Goal: Task Accomplishment & Management: Manage account settings

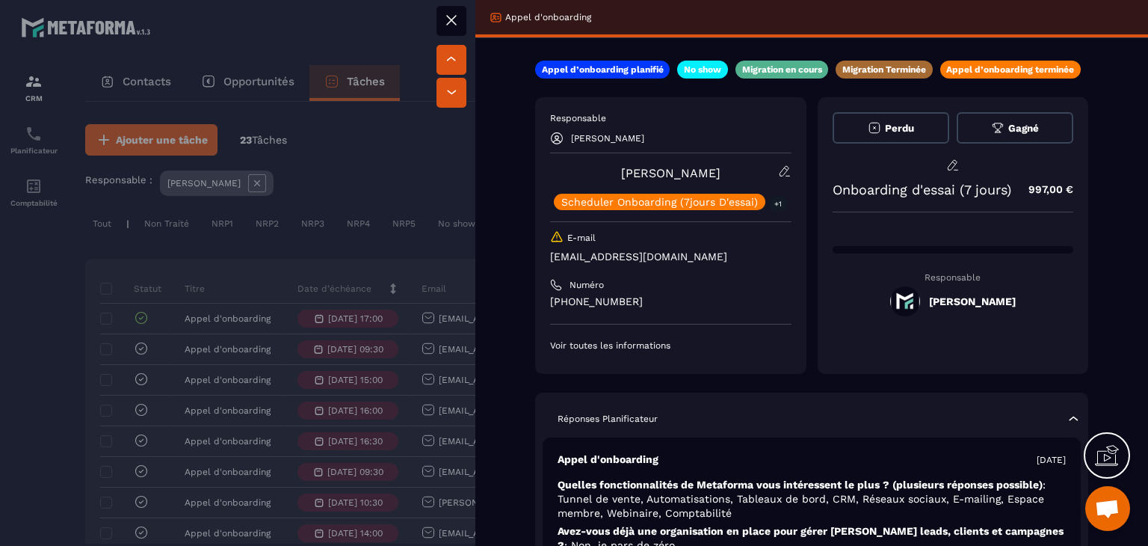
scroll to position [52, 0]
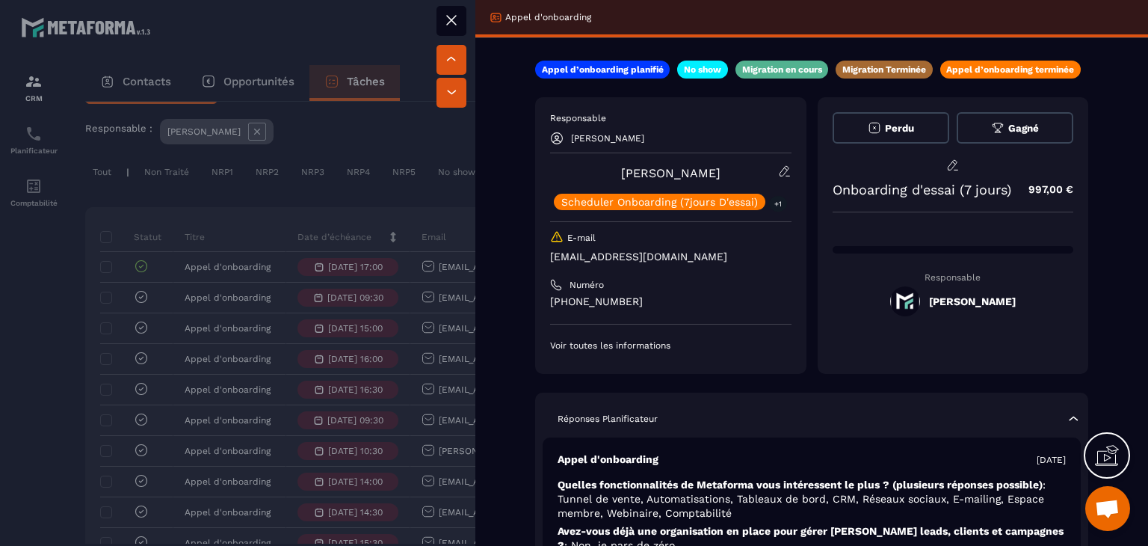
click at [451, 31] on button at bounding box center [452, 21] width 30 height 30
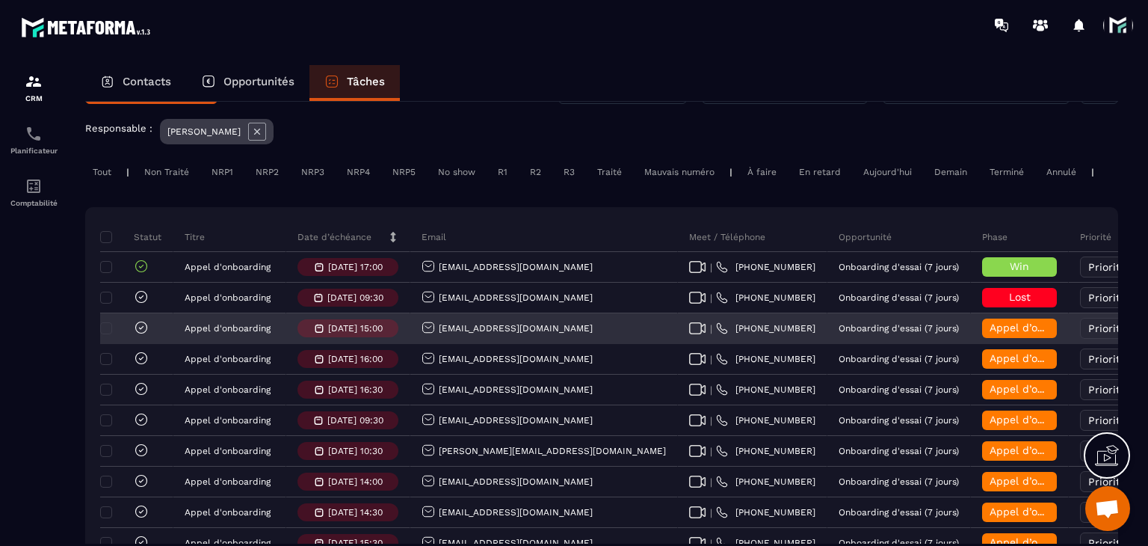
click at [990, 333] on span "Appel d’onboarding terminée" at bounding box center [1064, 327] width 149 height 12
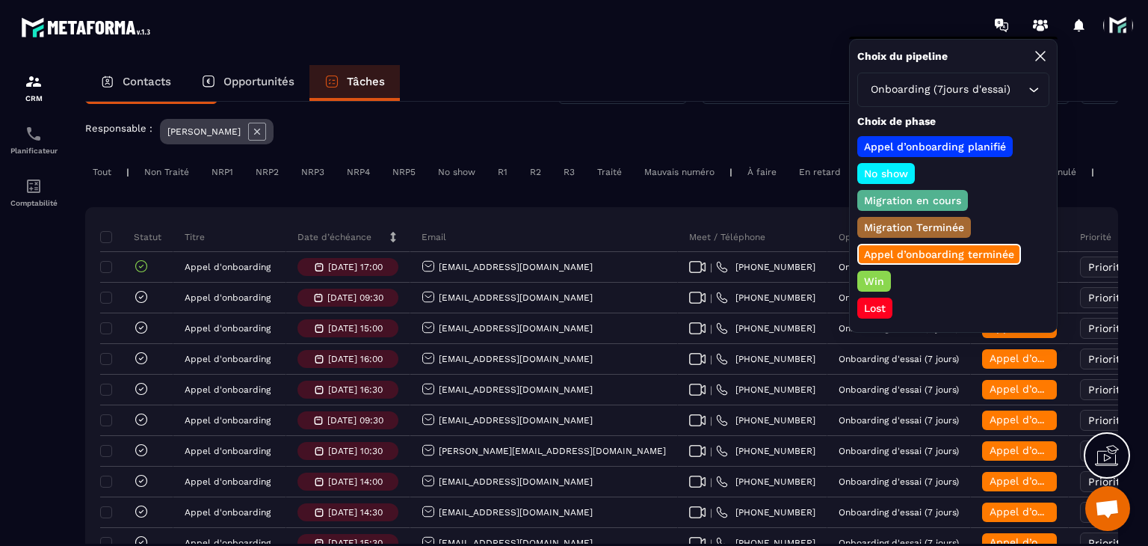
click at [881, 307] on p "Lost" at bounding box center [875, 307] width 26 height 15
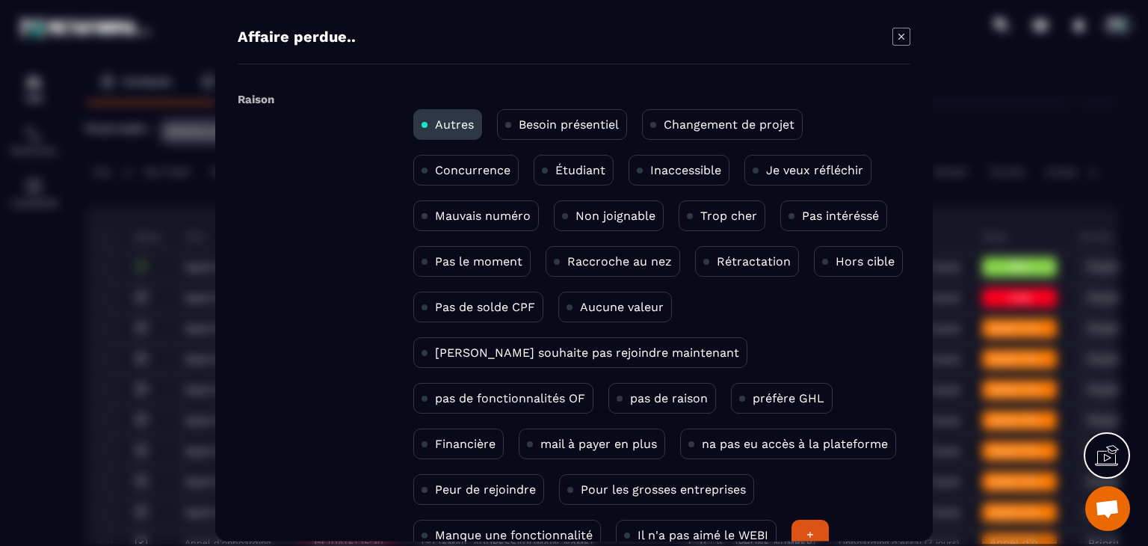
click at [460, 413] on div "Autres Besoin présentiel Changement de projet Concurrence Étudiant Inaccessible…" at bounding box center [658, 322] width 505 height 471
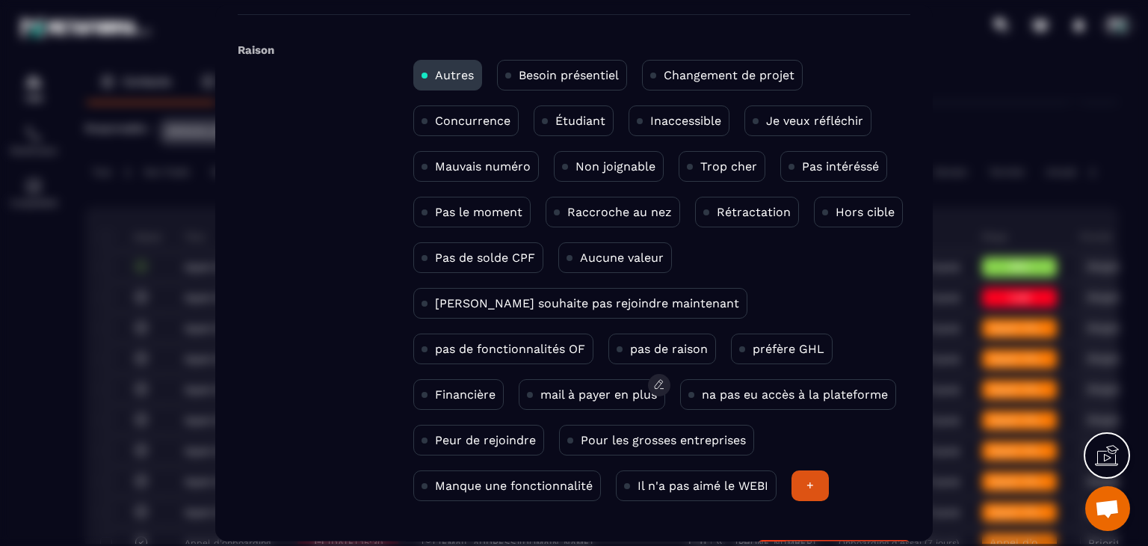
scroll to position [75, 0]
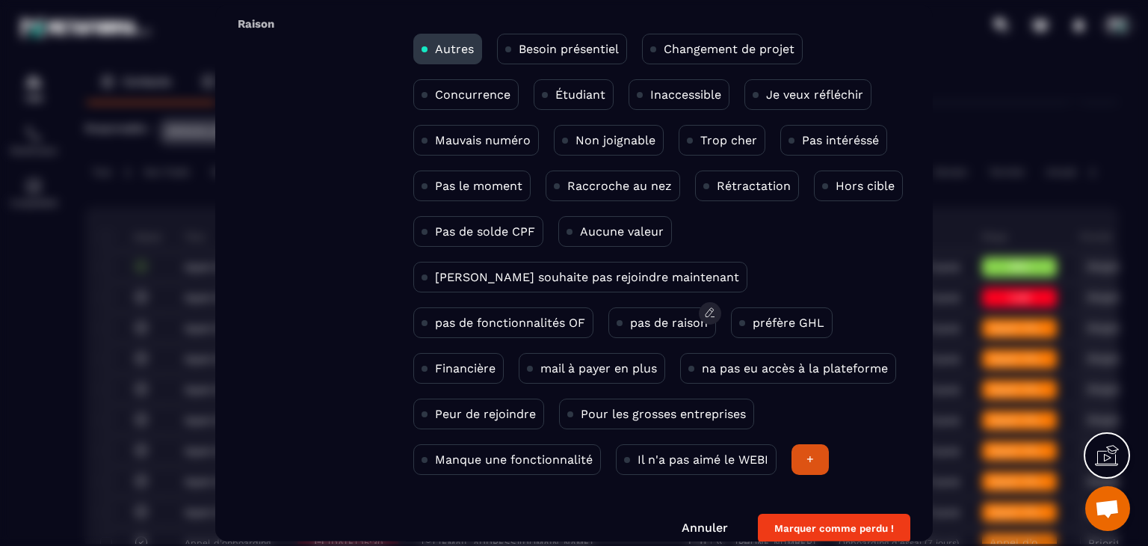
click at [630, 321] on p "pas de raison" at bounding box center [669, 323] width 78 height 14
click at [815, 521] on button "Marquer comme perdu !" at bounding box center [834, 528] width 152 height 29
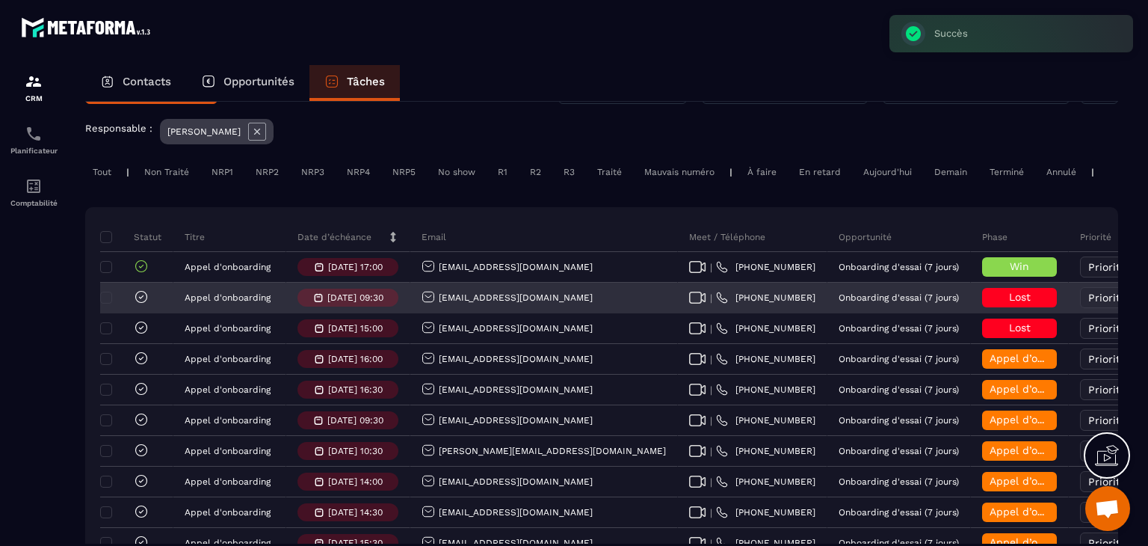
click at [144, 304] on icon at bounding box center [141, 296] width 15 height 15
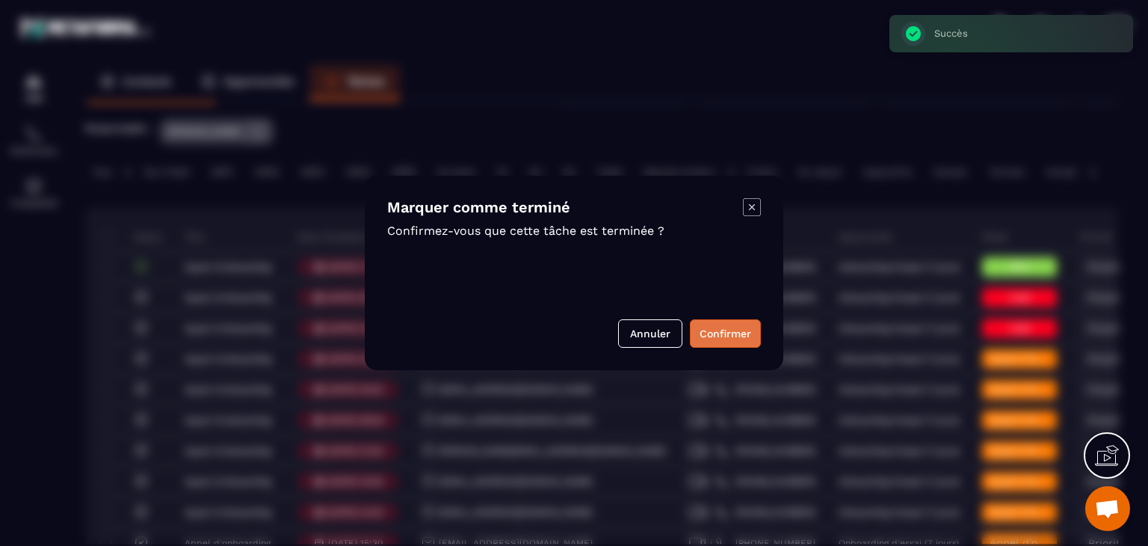
click at [719, 336] on button "Confirmer" at bounding box center [725, 333] width 71 height 28
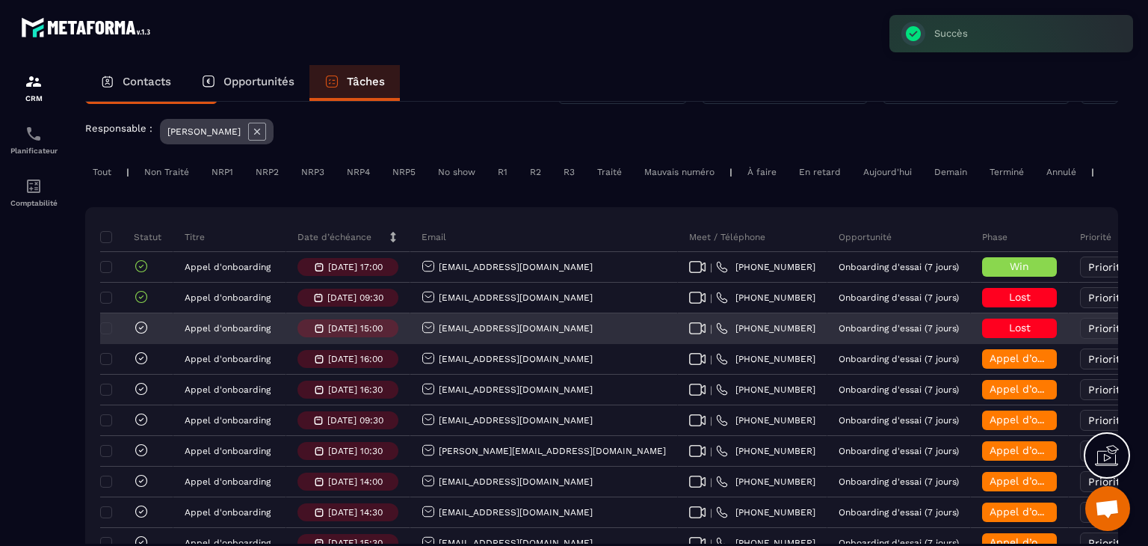
click at [147, 335] on icon at bounding box center [141, 327] width 15 height 15
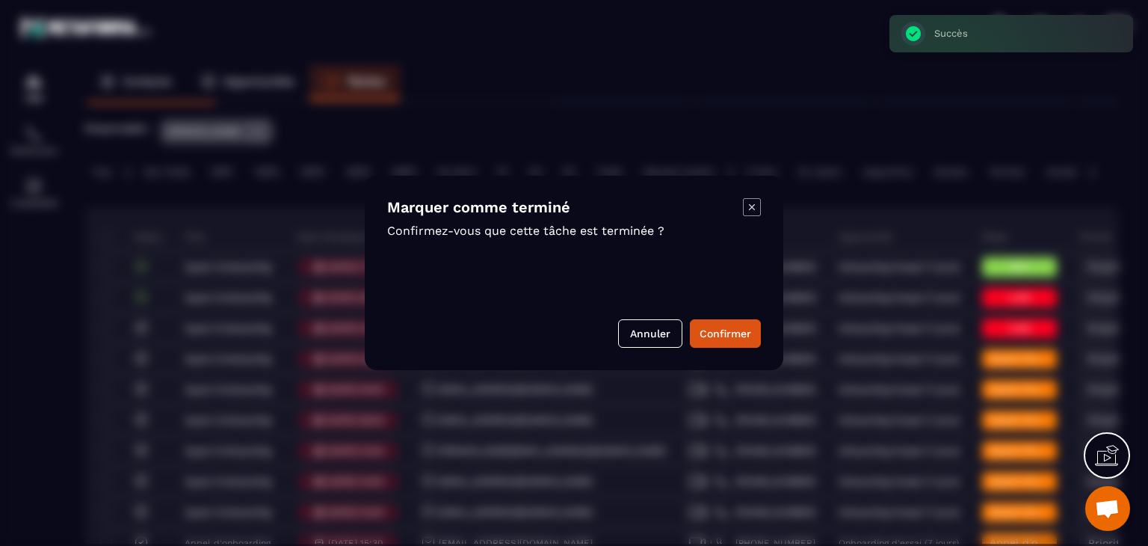
click at [765, 327] on div "Marquer comme terminé Confirmez-vous que cette tâche est terminée ? Annuler Con…" at bounding box center [574, 273] width 419 height 194
click at [724, 327] on button "Confirmer" at bounding box center [725, 333] width 71 height 28
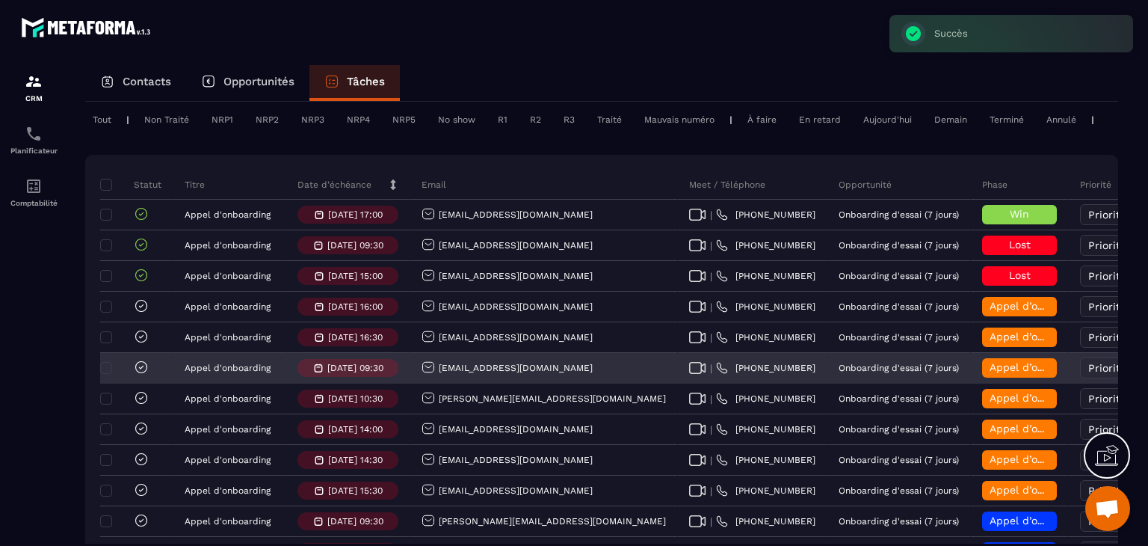
scroll to position [126, 0]
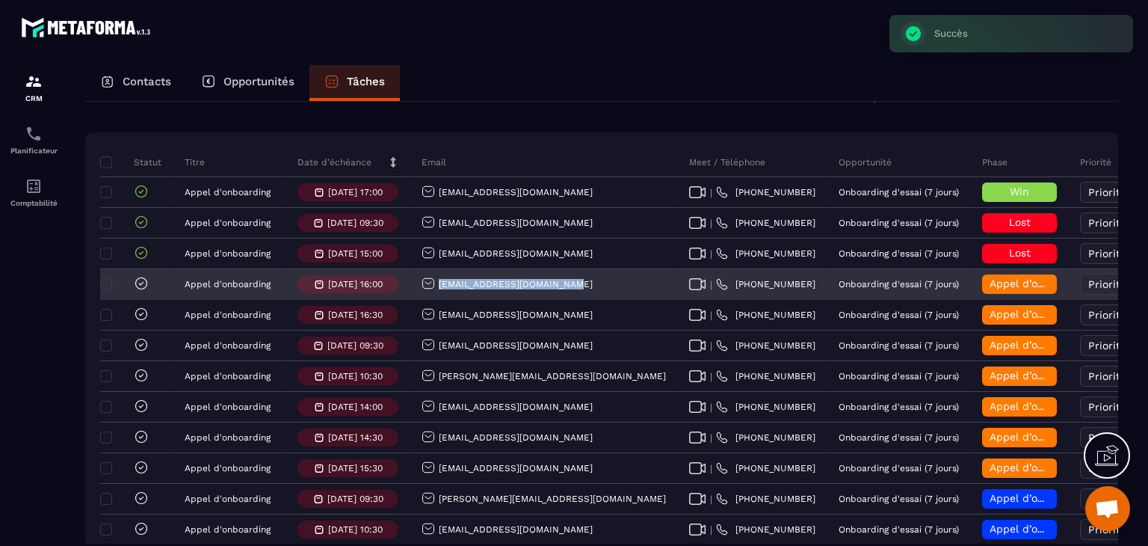
drag, startPoint x: 591, startPoint y: 303, endPoint x: 433, endPoint y: 298, distance: 158.5
click at [433, 298] on div "contact@msformationpro.com" at bounding box center [544, 285] width 268 height 30
copy p "contact@msformationpro.com"
click at [990, 289] on span "Appel d’onboarding terminée" at bounding box center [1064, 283] width 149 height 12
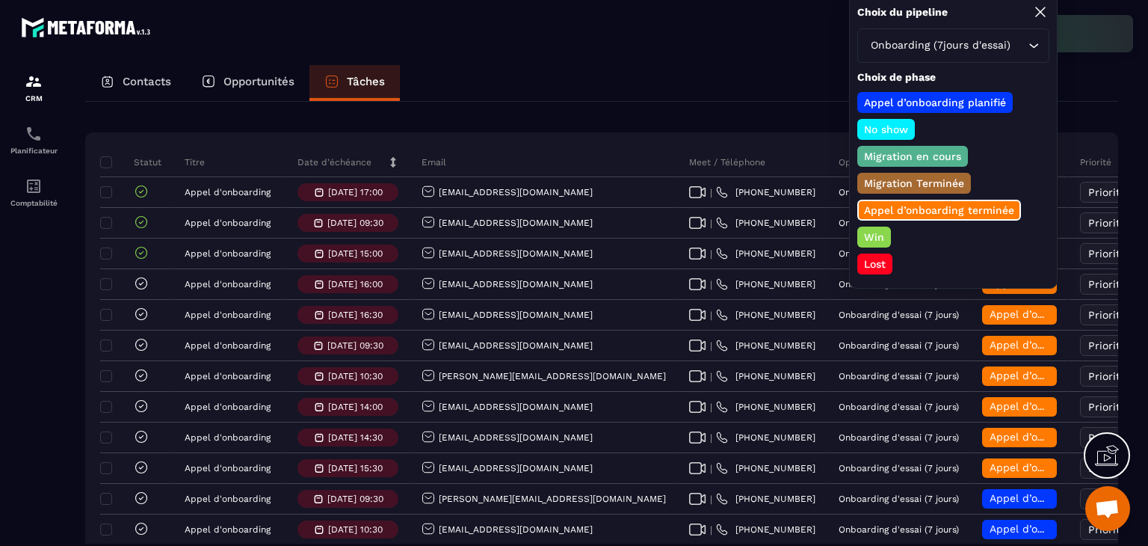
click at [887, 267] on div "Lost" at bounding box center [874, 263] width 35 height 21
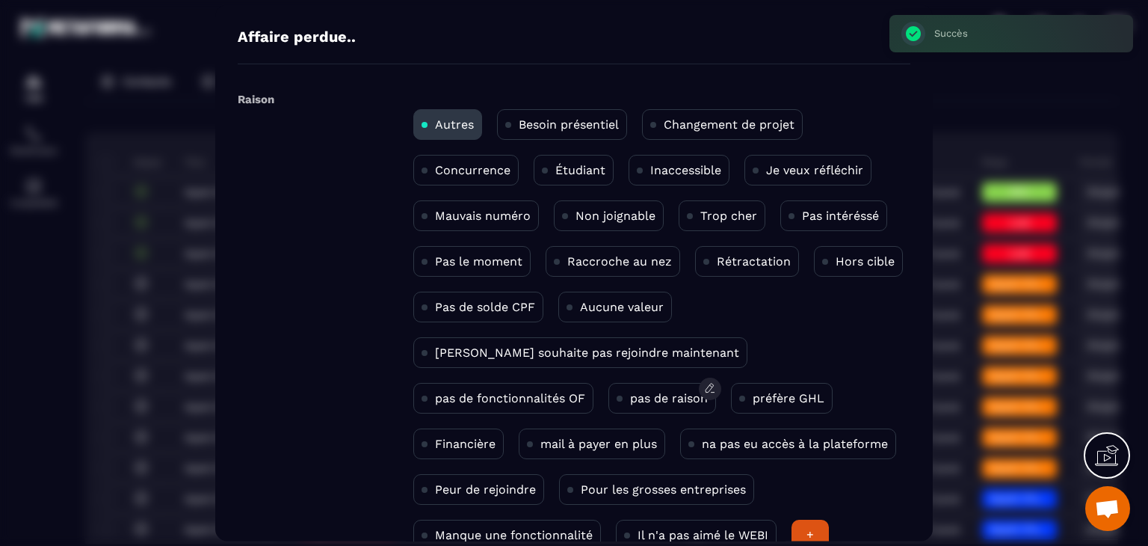
click at [630, 401] on p "pas de raison" at bounding box center [669, 398] width 78 height 14
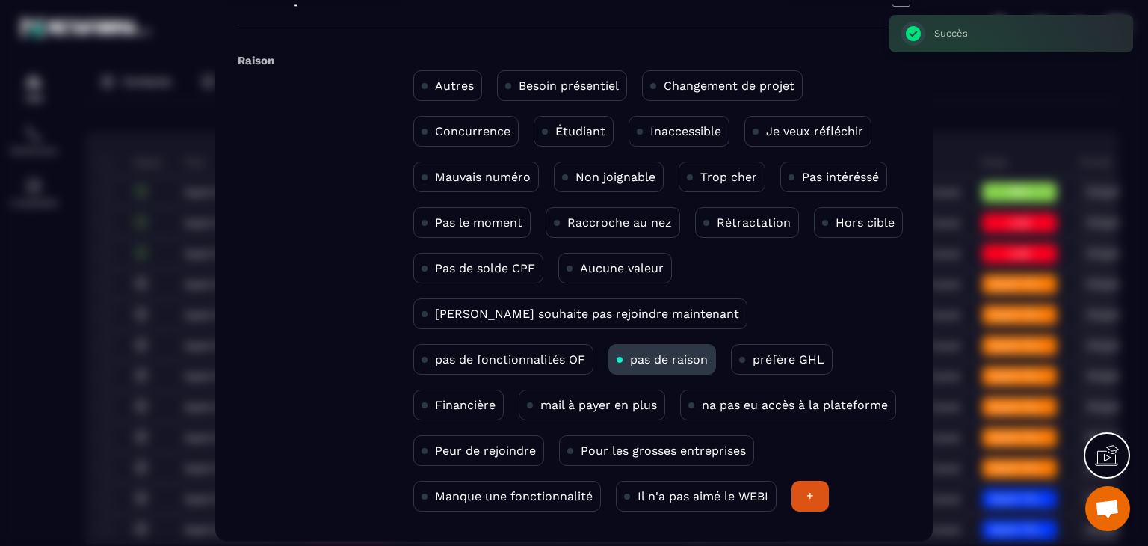
scroll to position [97, 0]
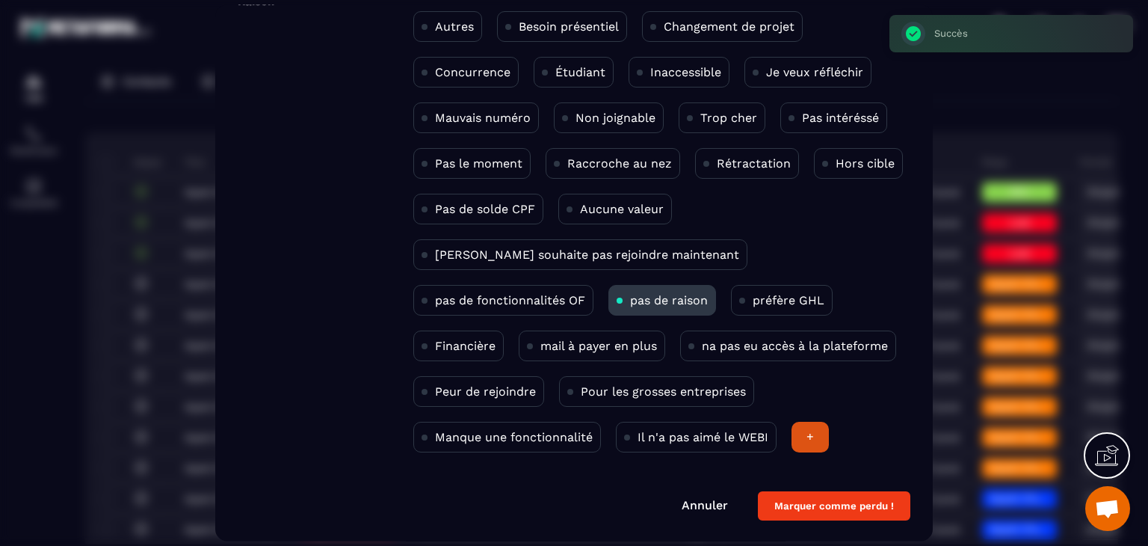
click at [814, 510] on button "Marquer comme perdu !" at bounding box center [834, 506] width 152 height 29
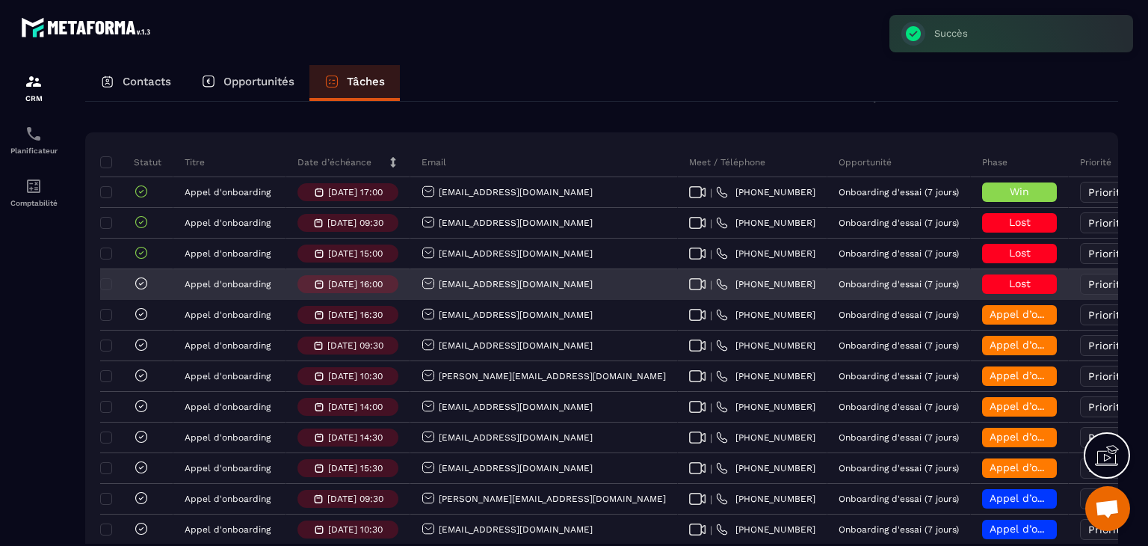
click at [144, 291] on icon at bounding box center [141, 283] width 15 height 15
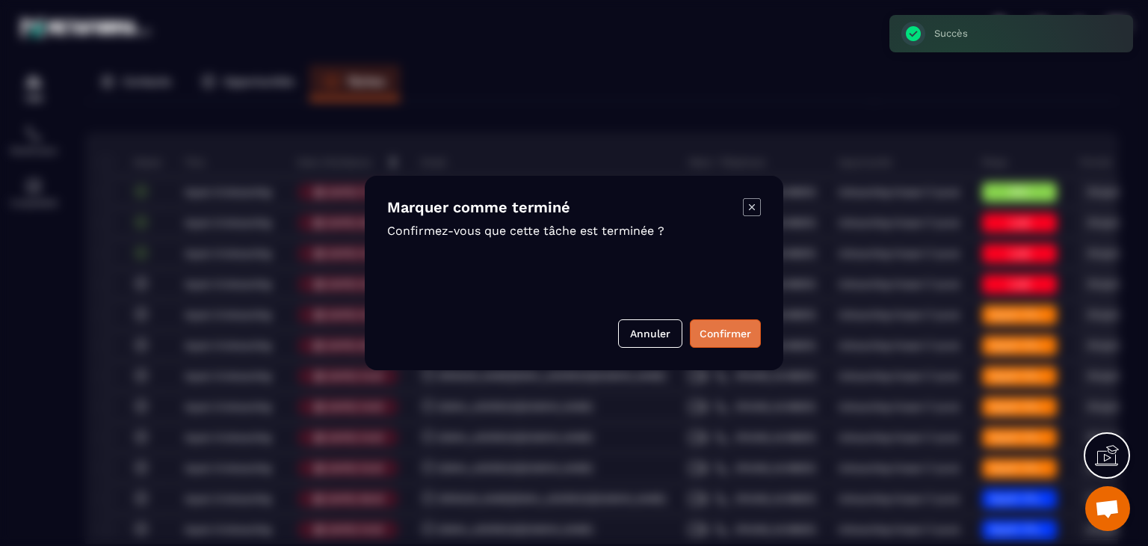
click at [730, 341] on button "Confirmer" at bounding box center [725, 333] width 71 height 28
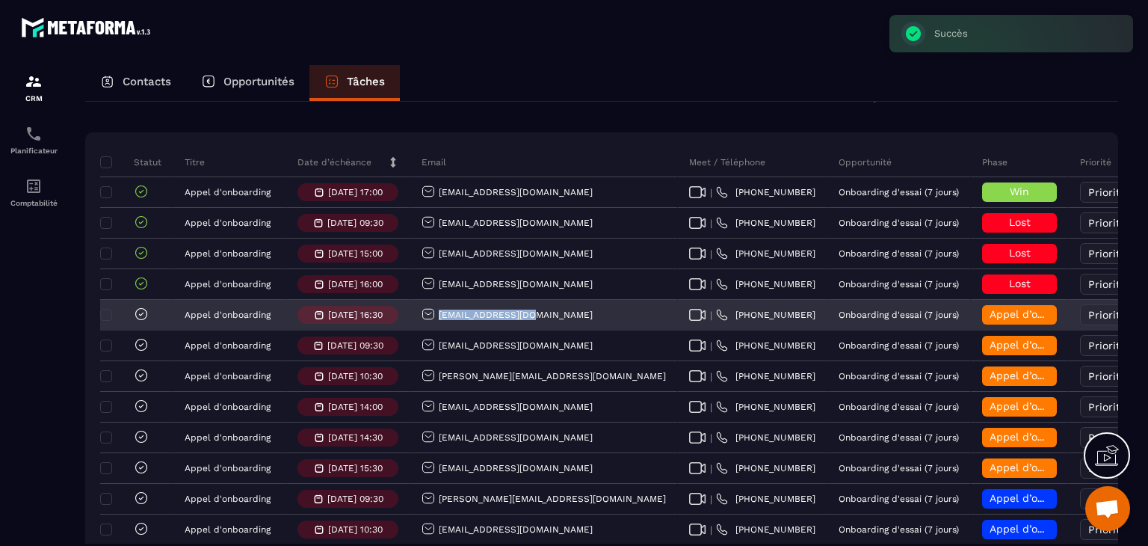
drag, startPoint x: 532, startPoint y: 319, endPoint x: 434, endPoint y: 324, distance: 98.8
click at [434, 324] on div "direction@bisas.fr" at bounding box center [544, 315] width 268 height 30
copy p "direction@bisas.fr"
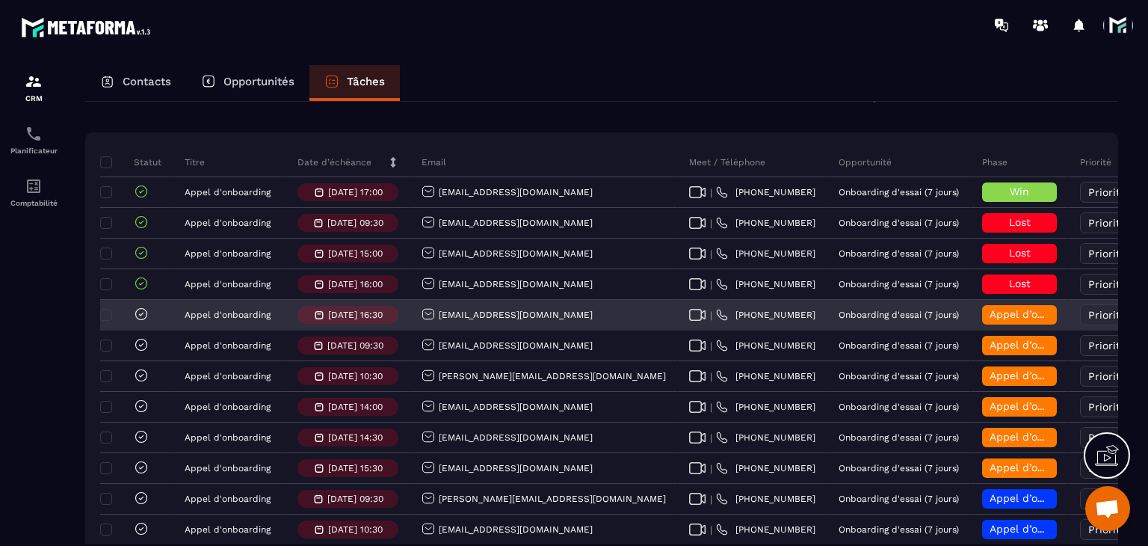
click at [982, 318] on div "Appel d’onboarding terminée" at bounding box center [1019, 314] width 75 height 19
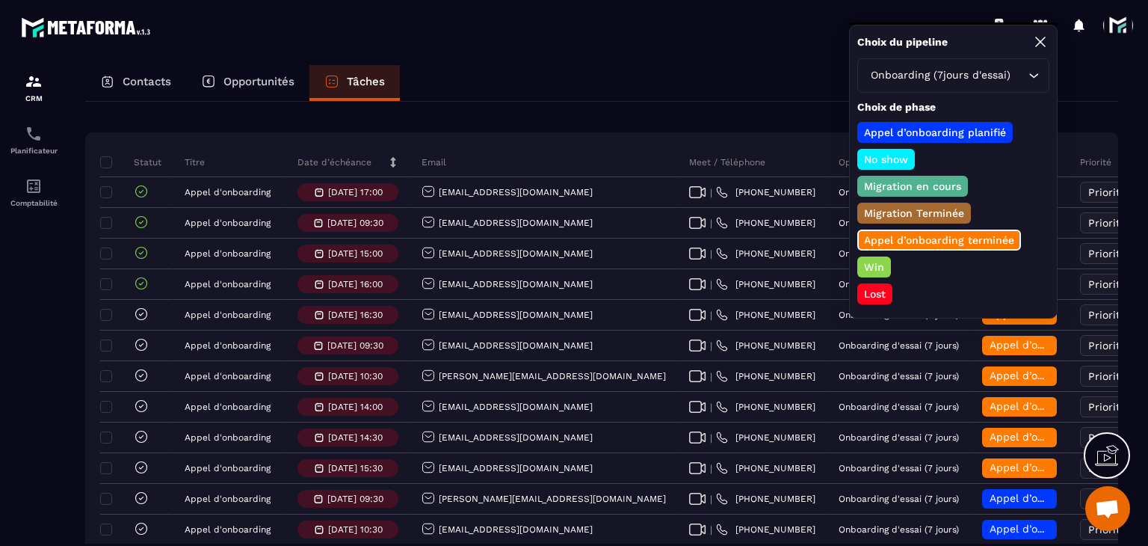
click at [877, 286] on p "Lost" at bounding box center [875, 293] width 26 height 15
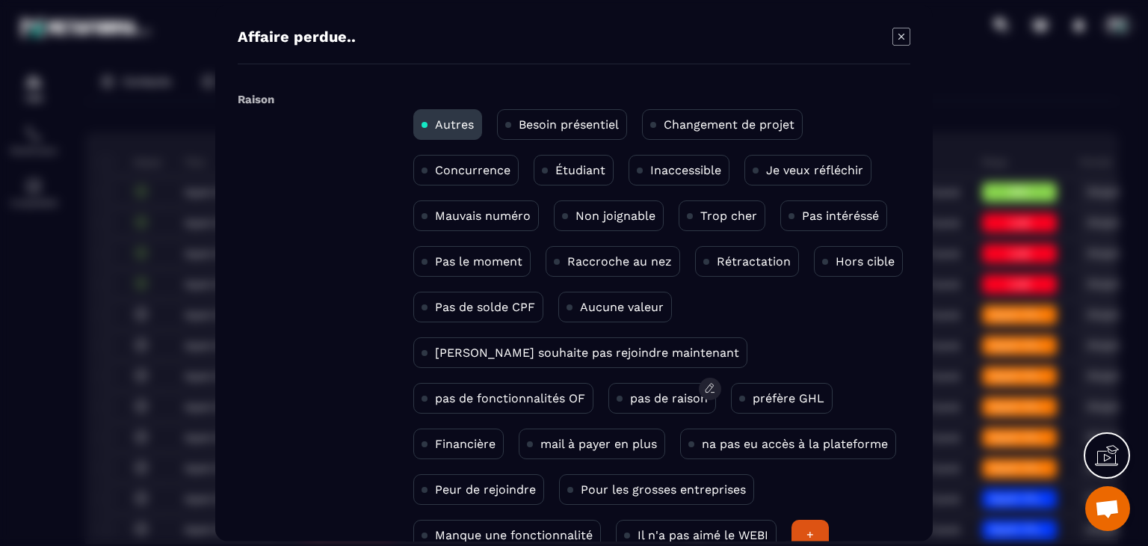
click at [630, 398] on p "pas de raison" at bounding box center [669, 398] width 78 height 14
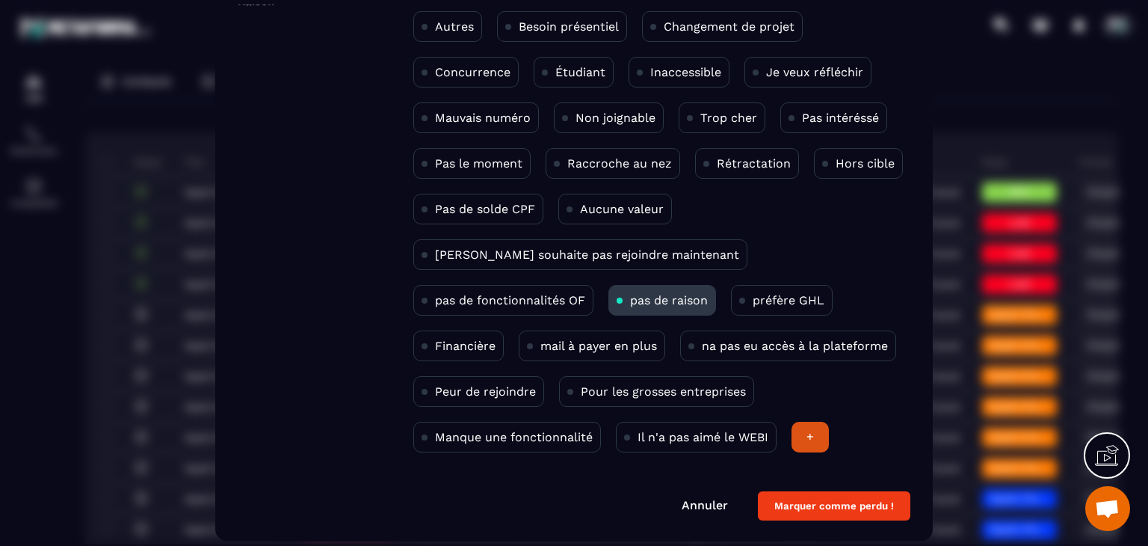
click at [822, 493] on button "Marquer comme perdu !" at bounding box center [834, 506] width 152 height 29
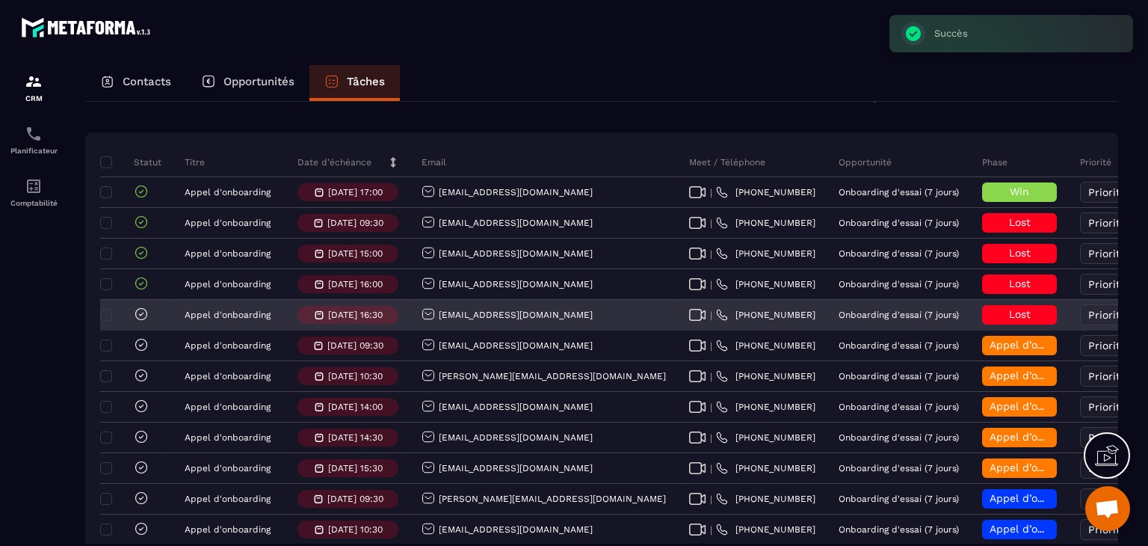
click at [138, 321] on icon at bounding box center [141, 313] width 15 height 15
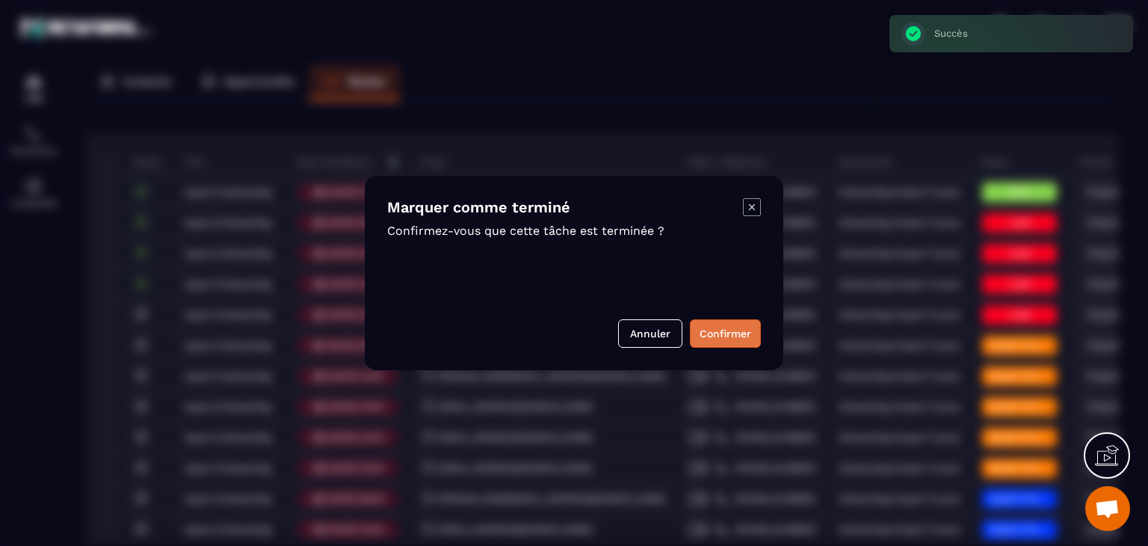
click at [696, 336] on button "Confirmer" at bounding box center [725, 333] width 71 height 28
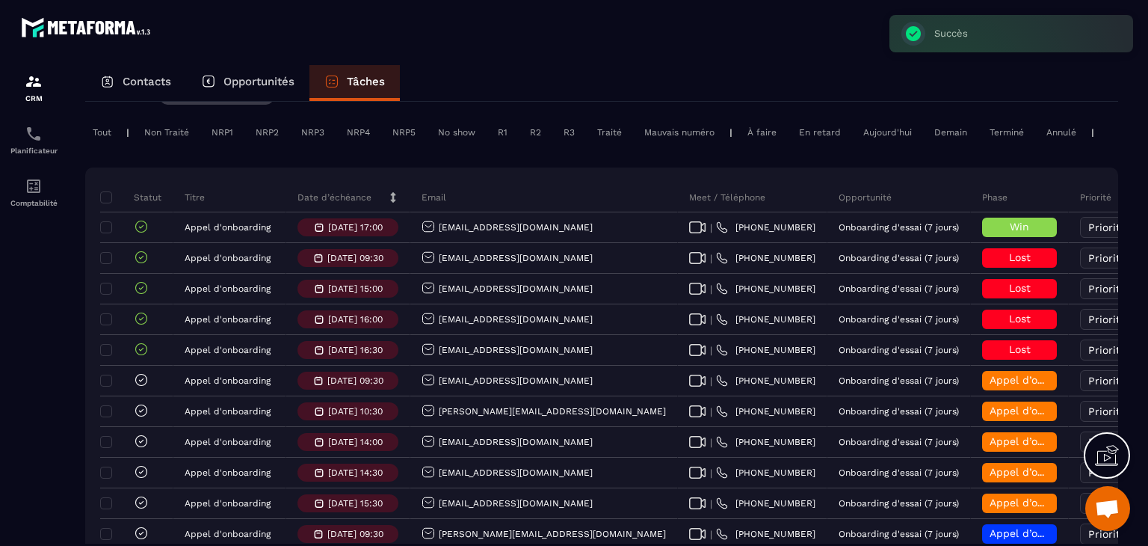
scroll to position [149, 0]
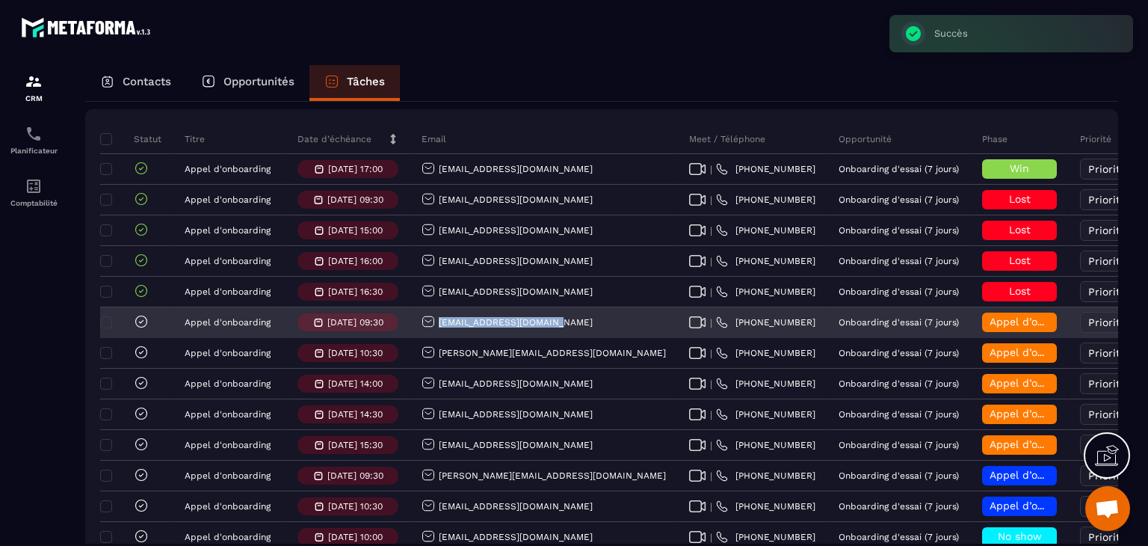
drag, startPoint x: 568, startPoint y: 333, endPoint x: 436, endPoint y: 332, distance: 132.3
click at [436, 332] on div "emiliemenoury@gmail.com" at bounding box center [544, 323] width 268 height 30
copy p "emiliemenoury@gmail.com"
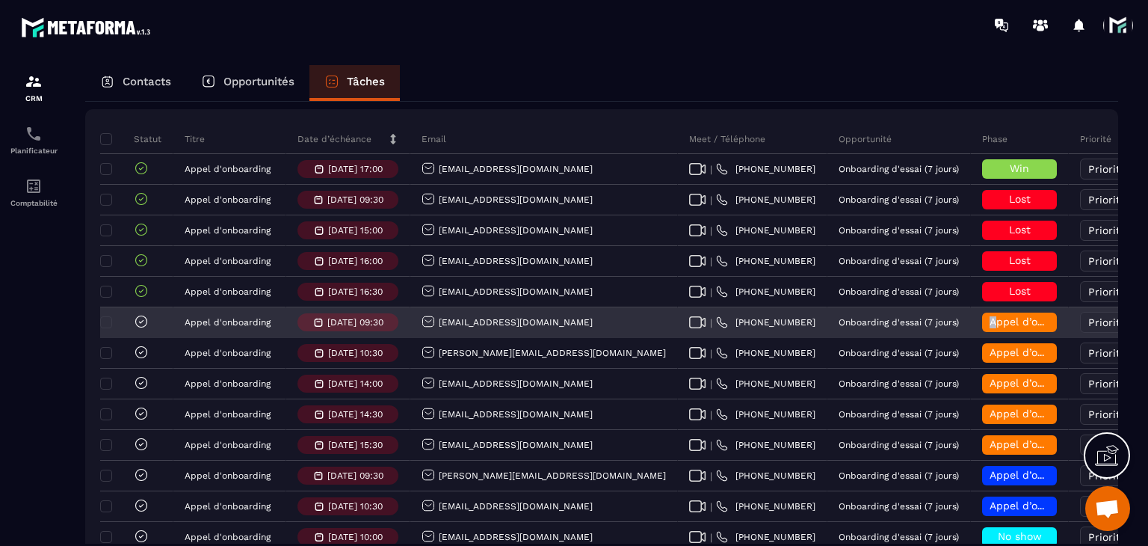
click at [990, 327] on span "Appel d’onboarding terminée" at bounding box center [1064, 321] width 149 height 12
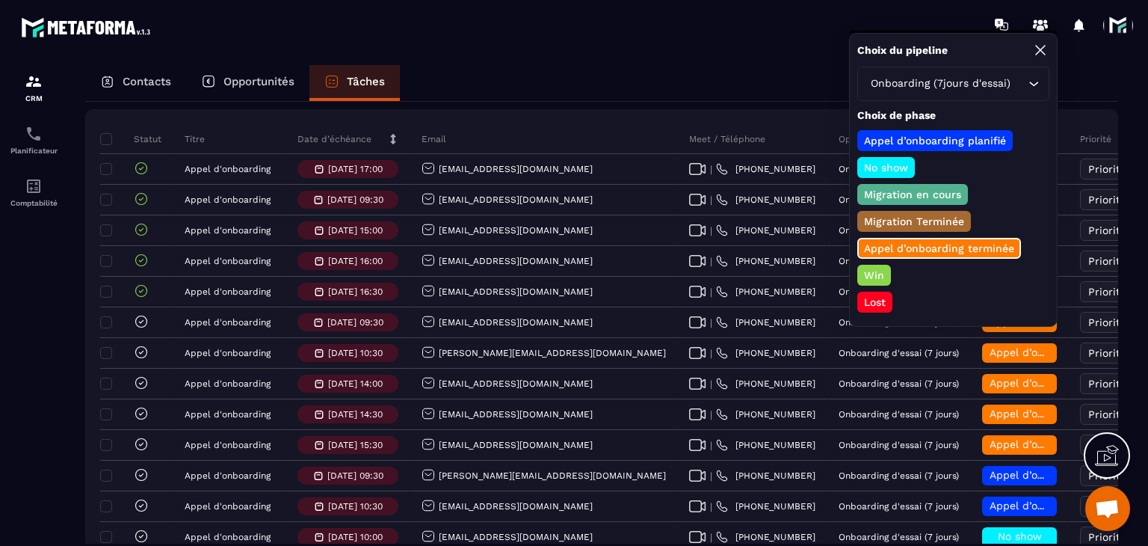
click at [866, 295] on p "Lost" at bounding box center [875, 302] width 26 height 15
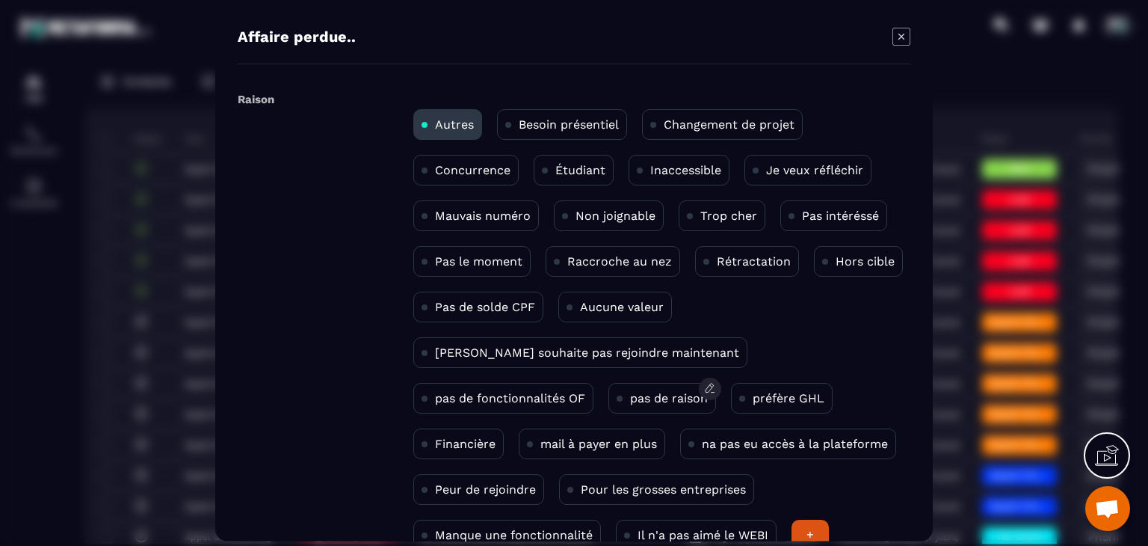
click at [608, 406] on div "pas de raison" at bounding box center [662, 398] width 108 height 31
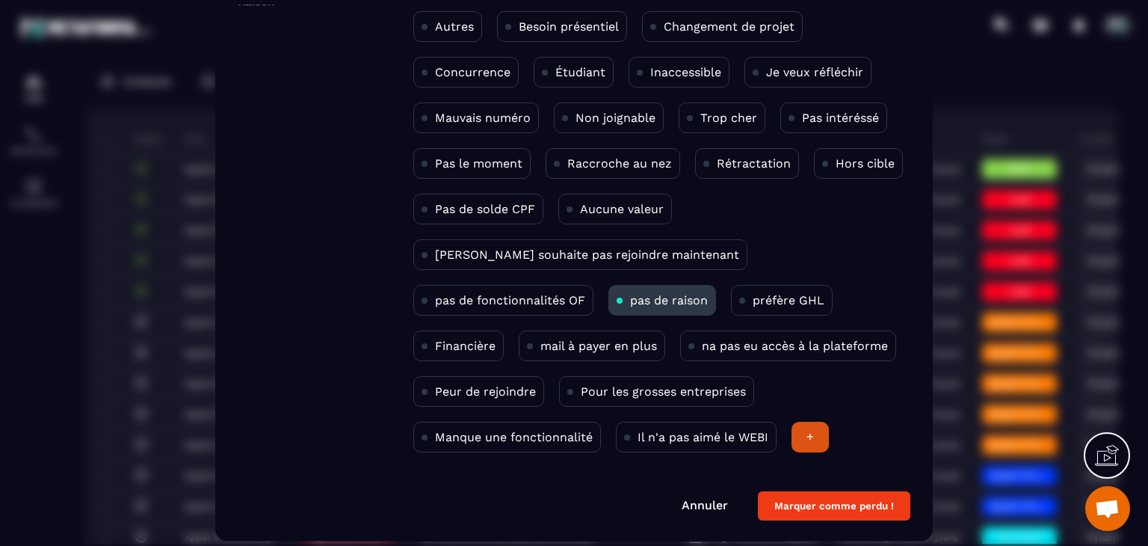
click at [795, 483] on form "Raison Autres Besoin présentiel Changement de projet Concurrence Étudiant Inacc…" at bounding box center [574, 255] width 673 height 531
click at [801, 505] on button "Marquer comme perdu !" at bounding box center [834, 506] width 152 height 29
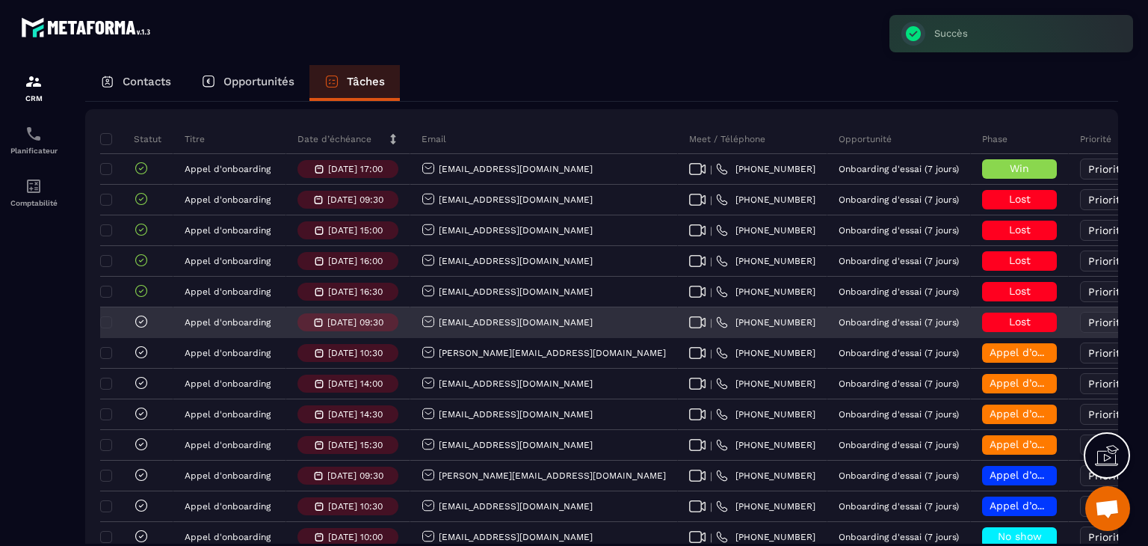
click at [138, 329] on icon at bounding box center [141, 321] width 15 height 15
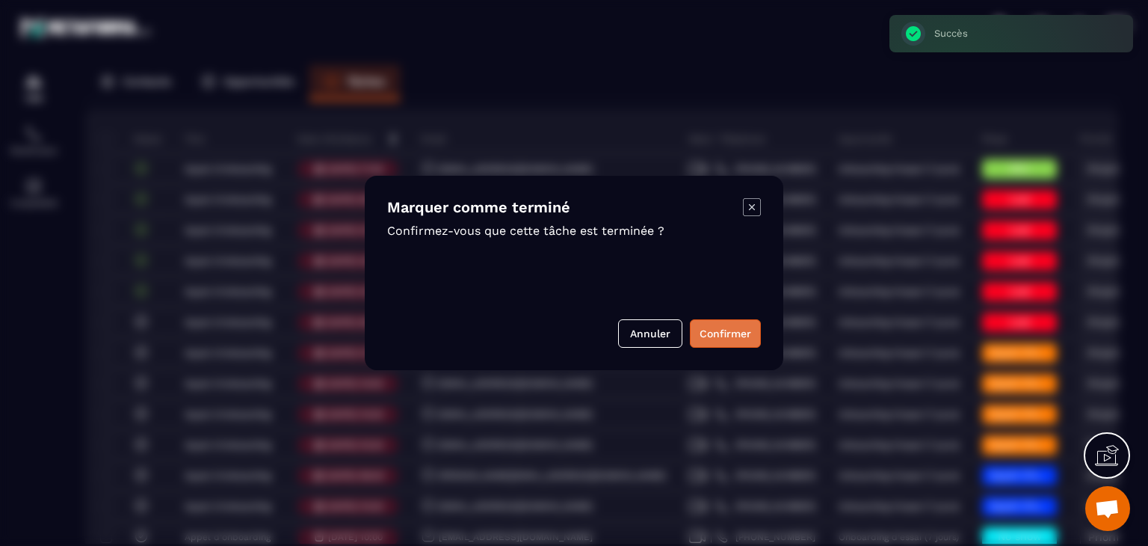
click at [703, 339] on button "Confirmer" at bounding box center [725, 333] width 71 height 28
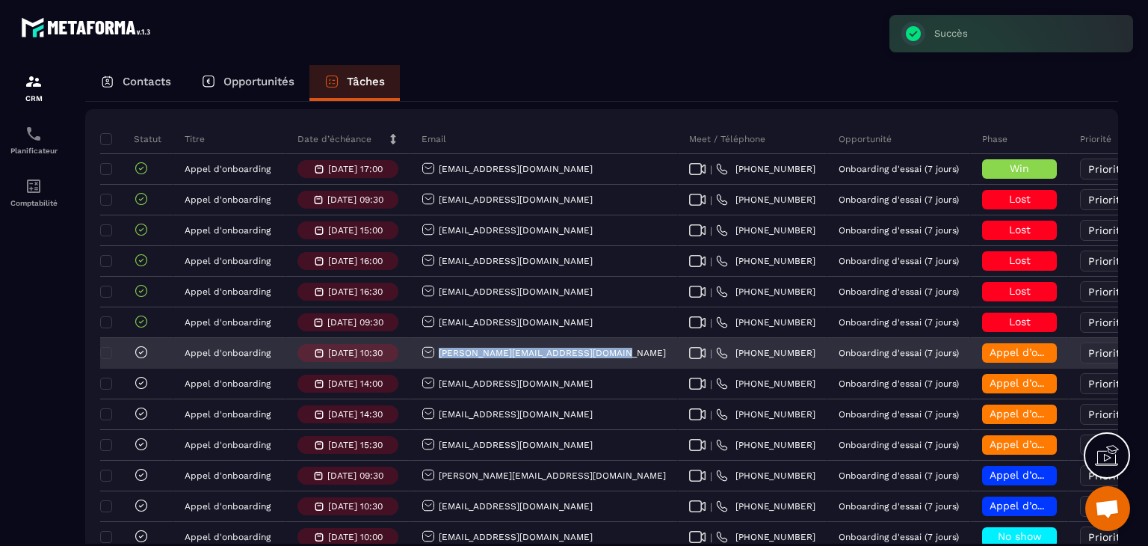
drag, startPoint x: 611, startPoint y: 363, endPoint x: 430, endPoint y: 373, distance: 181.2
click at [430, 369] on div "laurence.tiberghienportaz@gmail.com" at bounding box center [544, 354] width 268 height 30
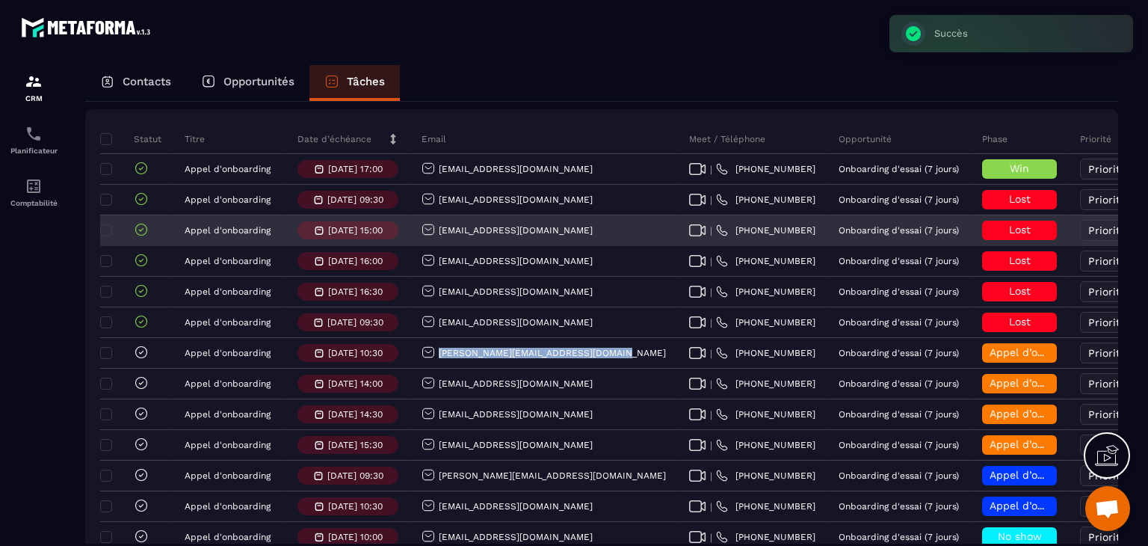
copy p "laurence.tiberghienportaz@gmail.com"
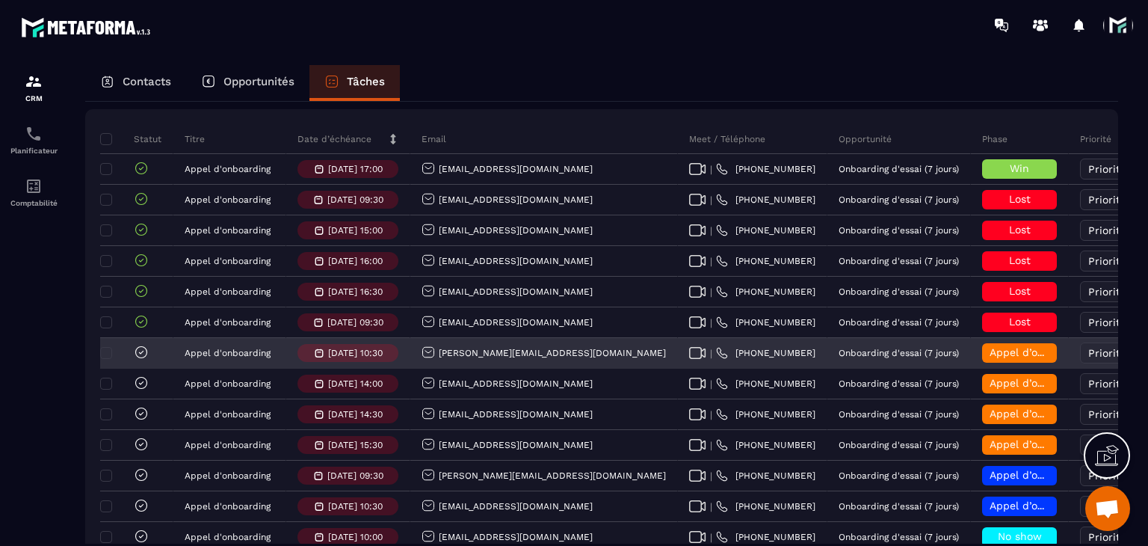
click at [982, 363] on div "Appel d’onboarding terminée" at bounding box center [1019, 352] width 75 height 19
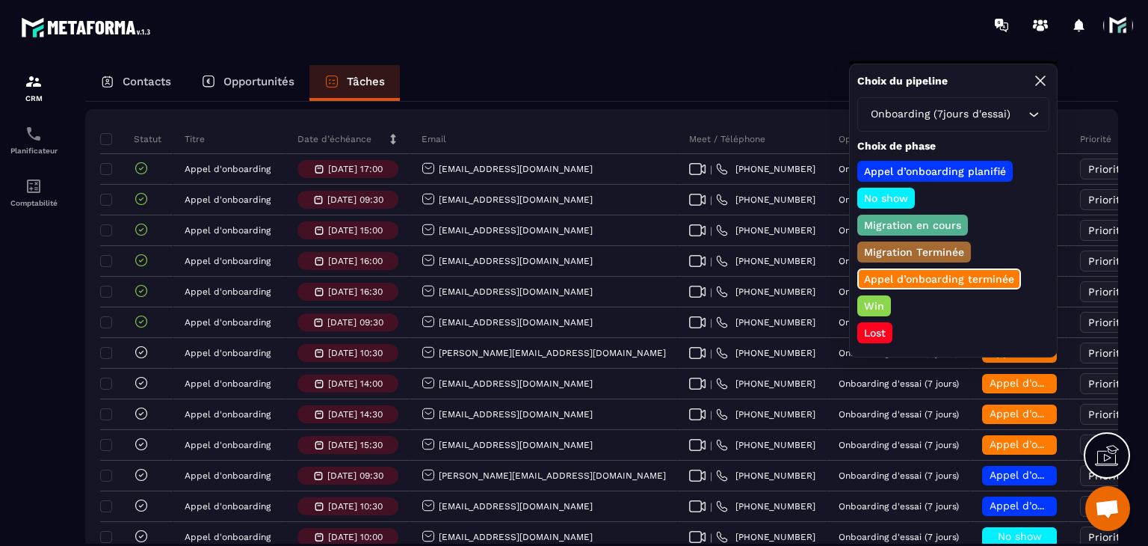
click at [882, 298] on p "Win" at bounding box center [874, 305] width 25 height 15
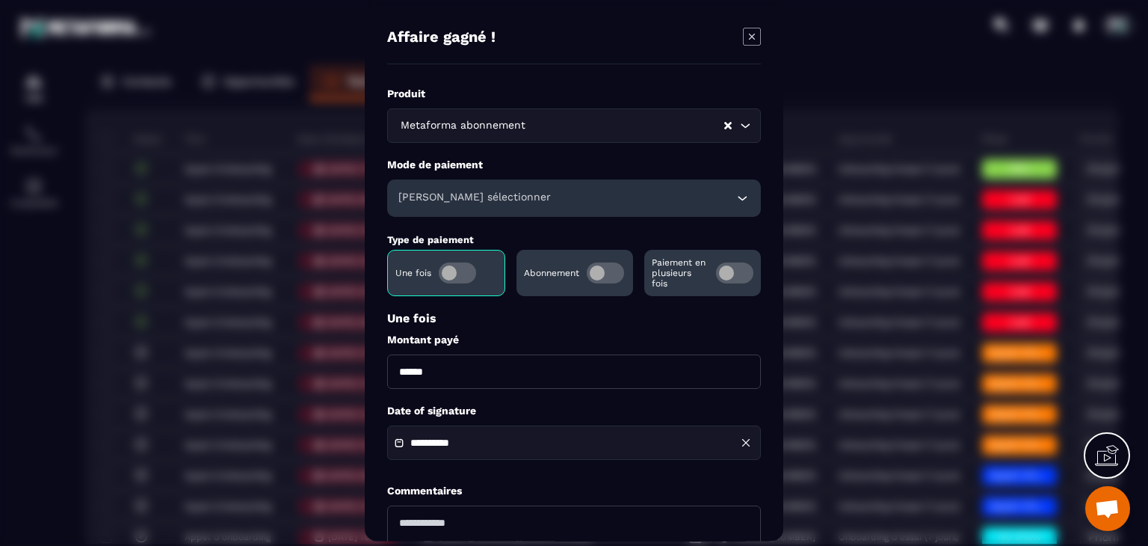
click at [617, 274] on span "Modal window" at bounding box center [605, 272] width 37 height 21
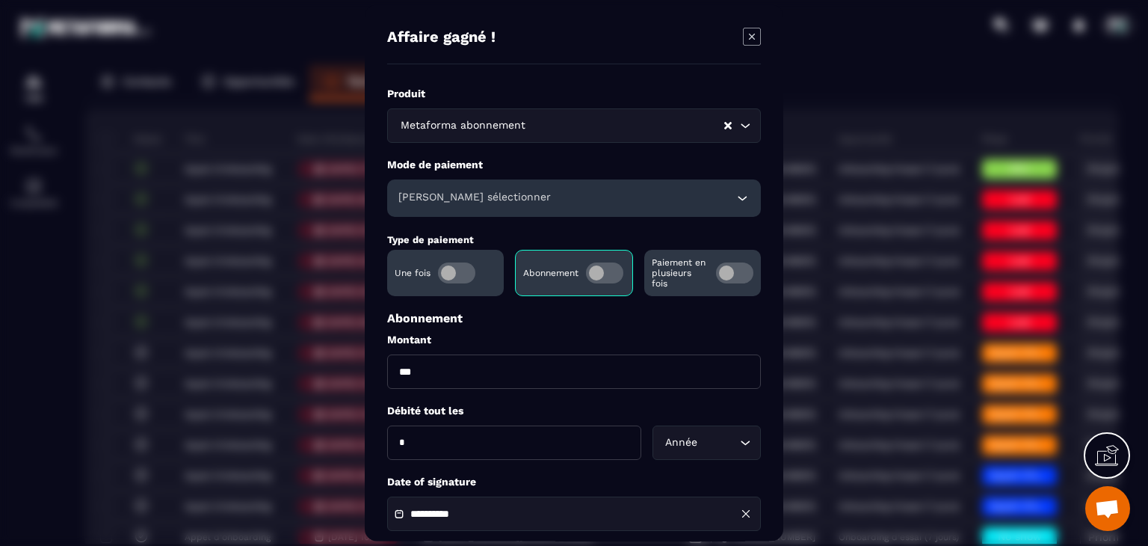
click at [502, 208] on div "Veuillez sélectionner" at bounding box center [574, 197] width 374 height 37
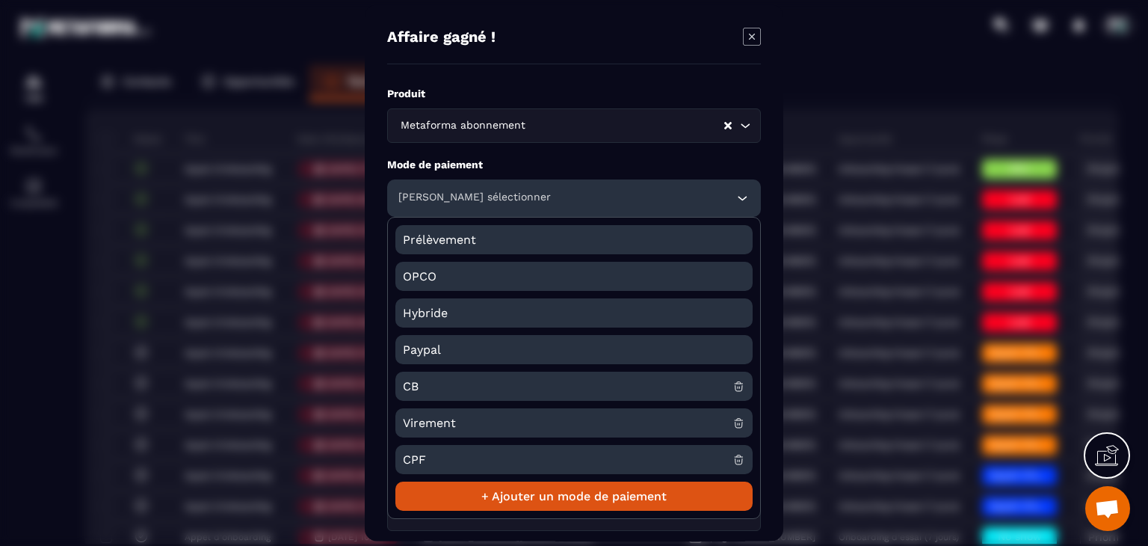
click at [435, 377] on span "CB" at bounding box center [568, 386] width 330 height 29
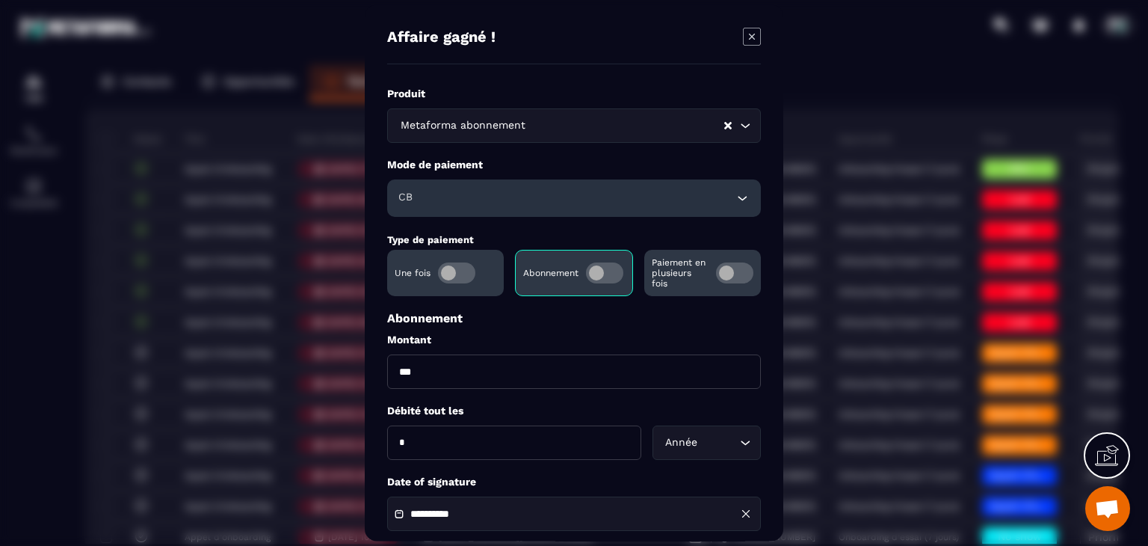
click at [737, 457] on div "Année Loading..." at bounding box center [707, 442] width 108 height 34
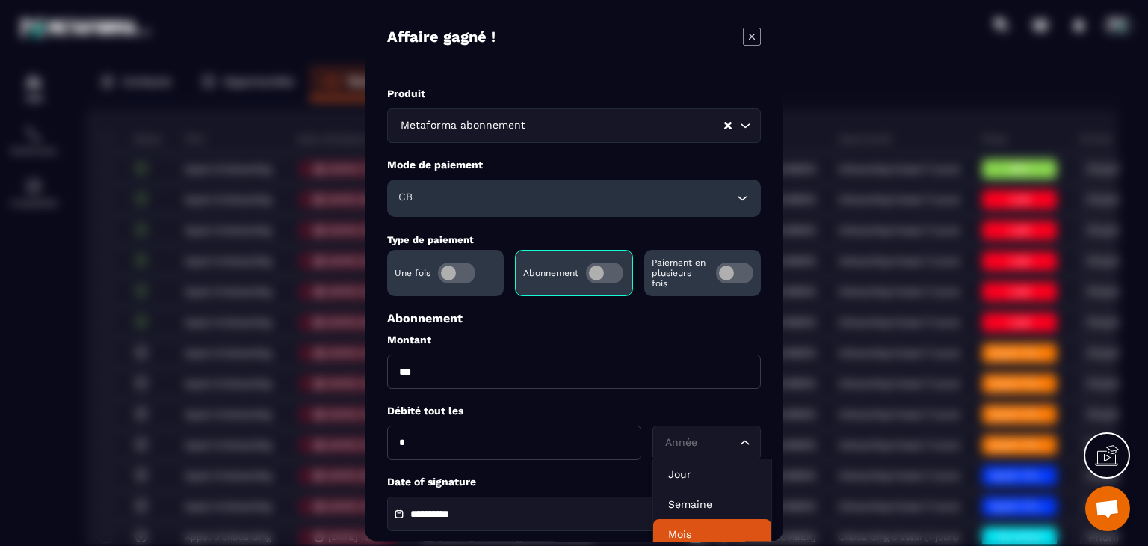
click at [712, 522] on li "Mois" at bounding box center [712, 534] width 118 height 30
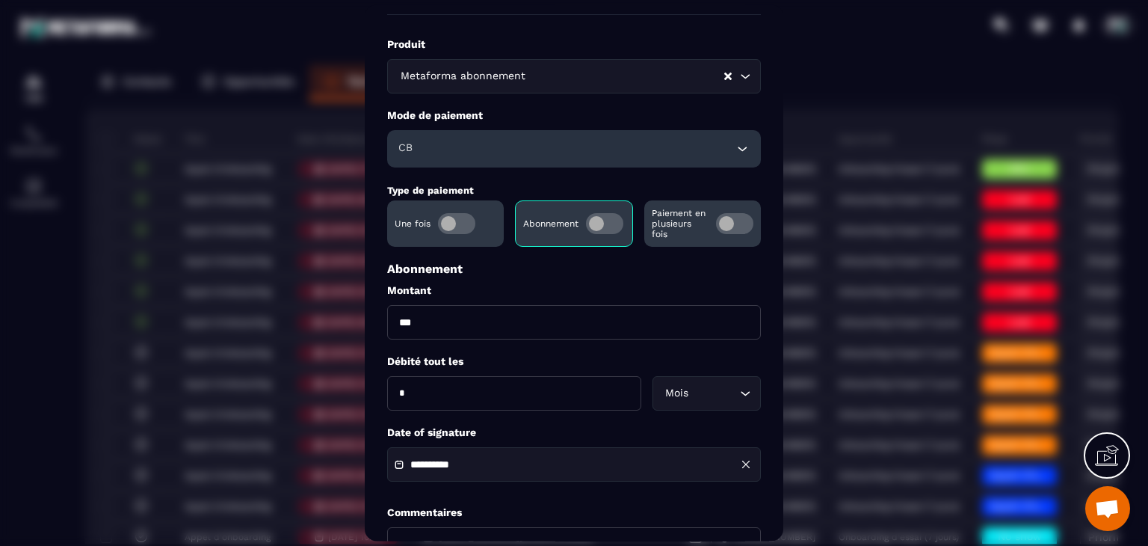
scroll to position [75, 0]
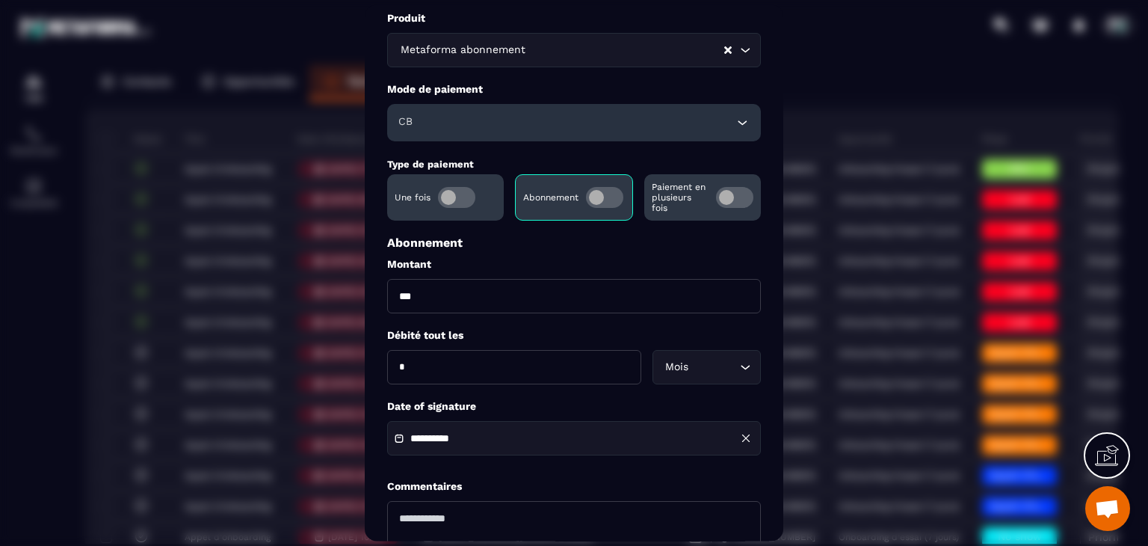
click at [470, 444] on input "**********" at bounding box center [462, 439] width 105 height 11
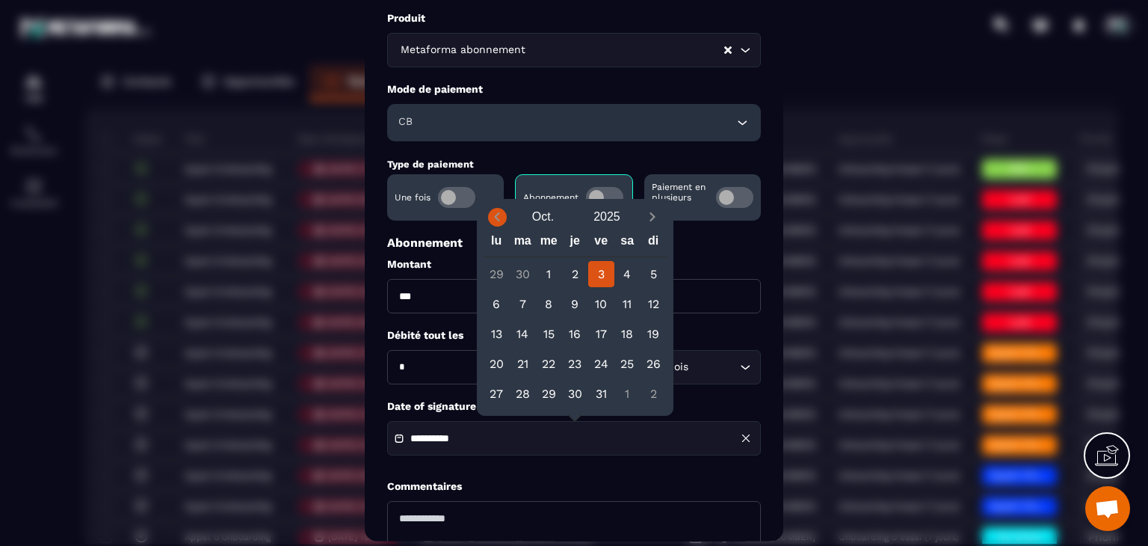
click at [493, 213] on icon "Previous month" at bounding box center [497, 216] width 15 height 15
click at [579, 333] on div "18" at bounding box center [575, 334] width 26 height 26
type input "**********"
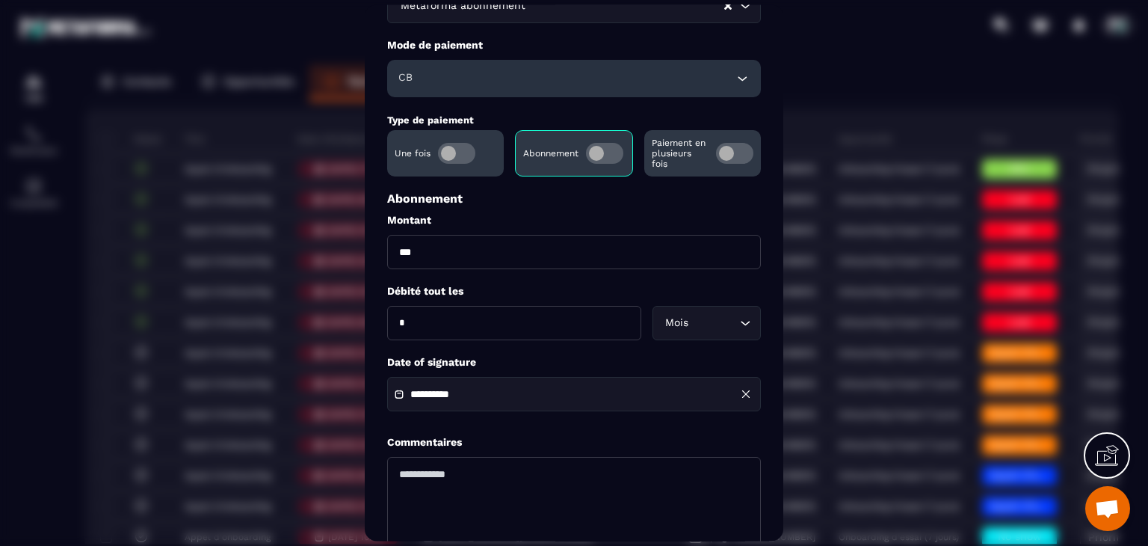
scroll to position [215, 0]
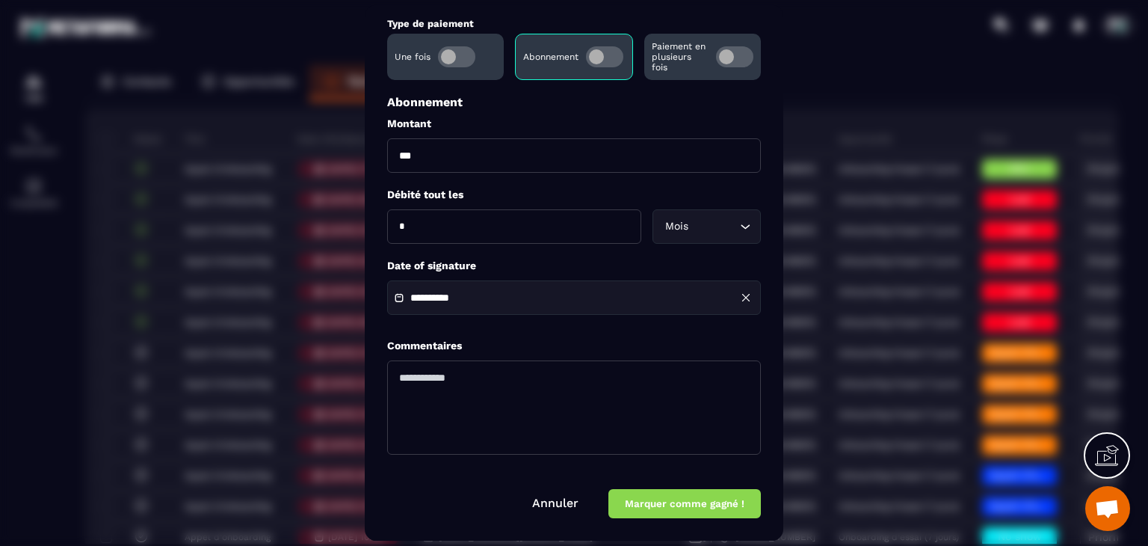
click at [675, 494] on button "Marquer comme gagné !" at bounding box center [684, 504] width 152 height 29
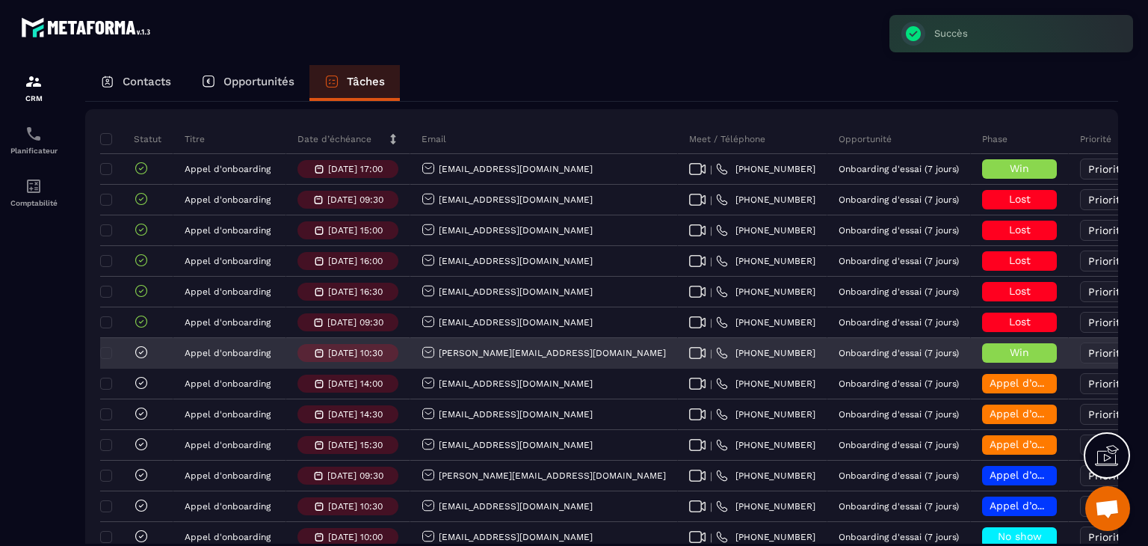
click at [138, 360] on icon at bounding box center [141, 352] width 15 height 15
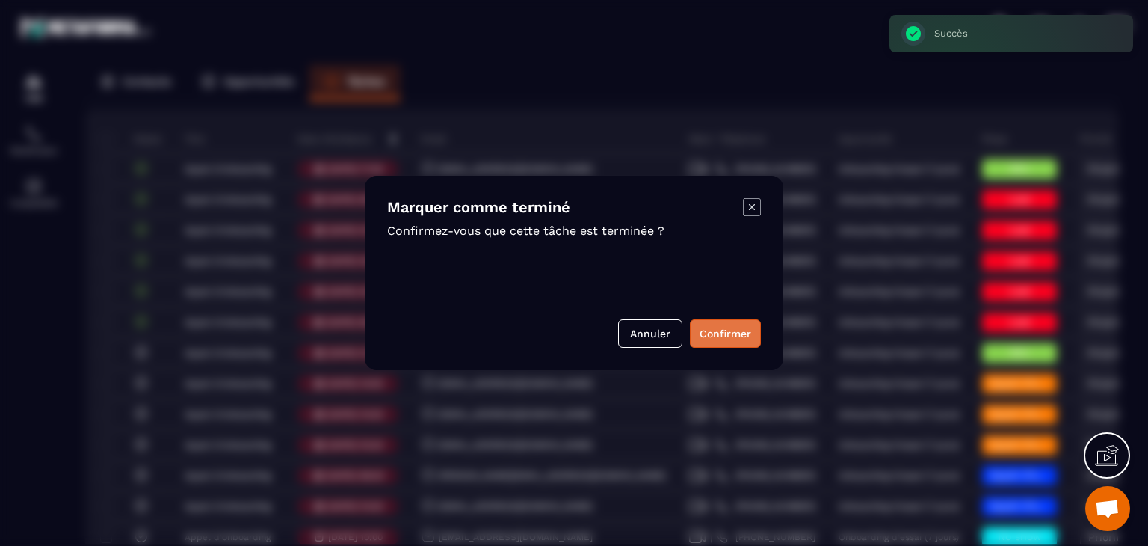
click at [719, 336] on button "Confirmer" at bounding box center [725, 333] width 71 height 28
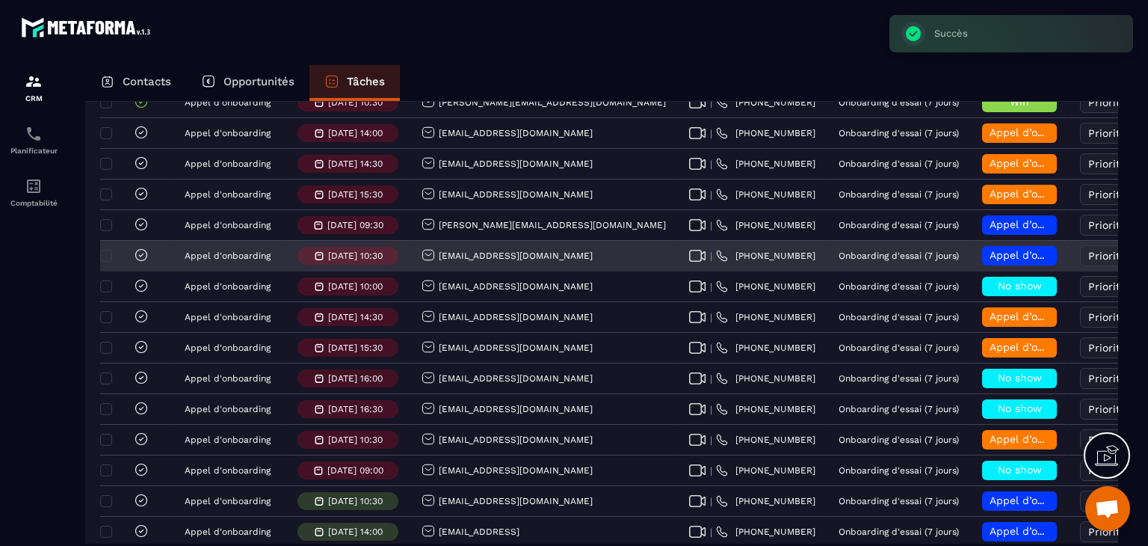
scroll to position [374, 0]
